Goal: Download file/media

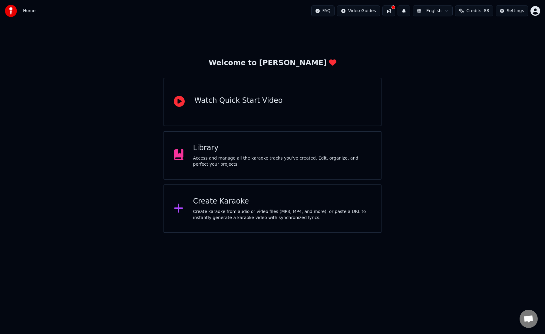
click at [286, 161] on div "Access and manage all the karaoke tracks you’ve created. Edit, organize, and pe…" at bounding box center [282, 161] width 178 height 12
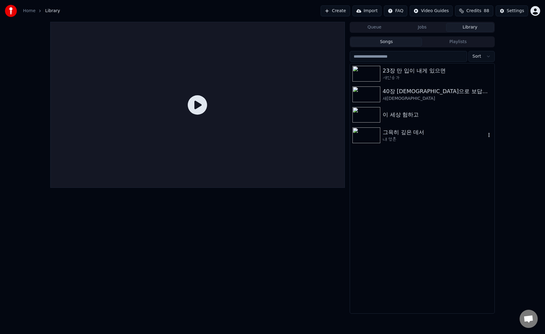
click at [362, 137] on img at bounding box center [367, 135] width 28 height 16
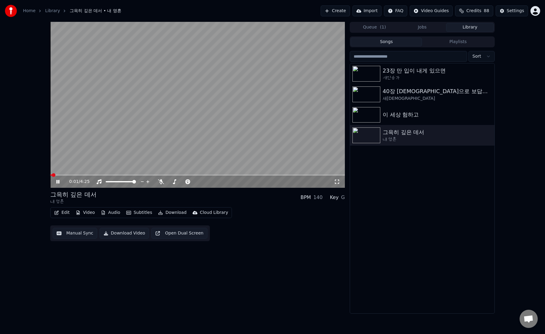
click at [178, 212] on button "Download" at bounding box center [172, 212] width 33 height 8
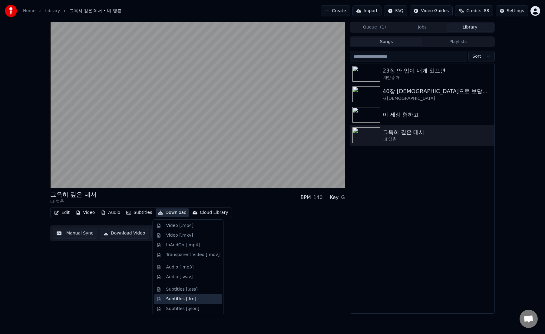
click at [183, 298] on div "Subtitles [.lrc]" at bounding box center [181, 299] width 30 height 6
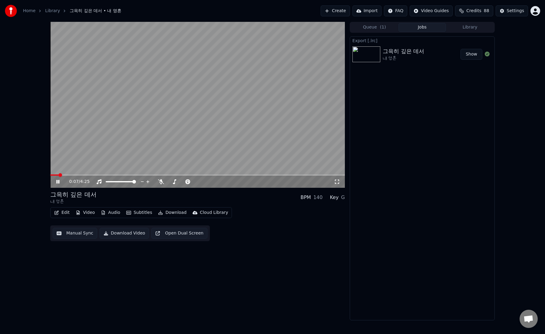
click at [472, 54] on button "Show" at bounding box center [472, 54] width 22 height 11
